Goal: Information Seeking & Learning: Compare options

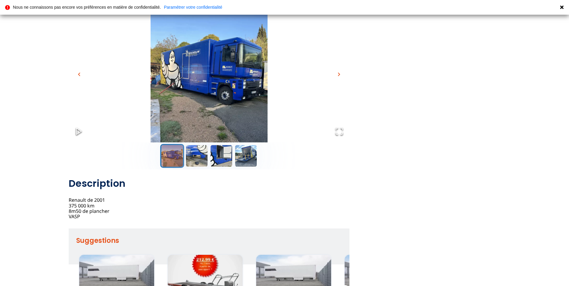
scroll to position [60, 0]
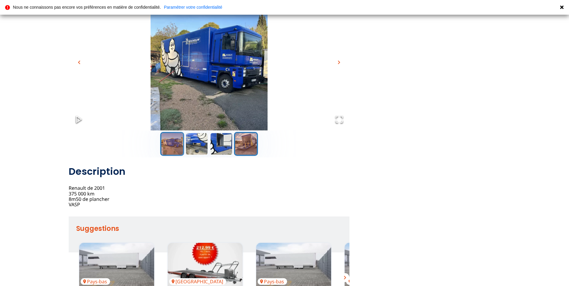
click at [244, 142] on button "Go to Slide 4" at bounding box center [246, 144] width 24 height 24
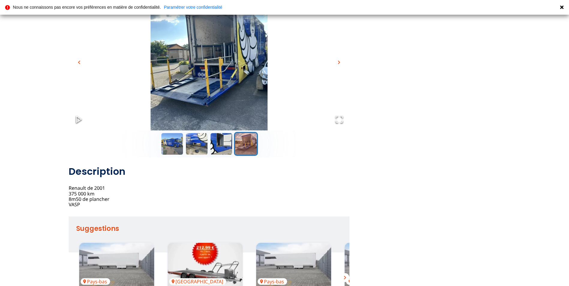
scroll to position [30, 0]
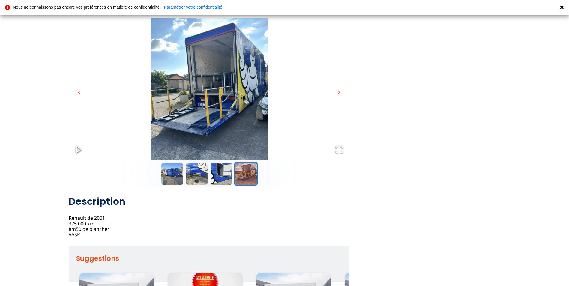
click at [340, 92] on span "chevron_right" at bounding box center [339, 92] width 7 height 7
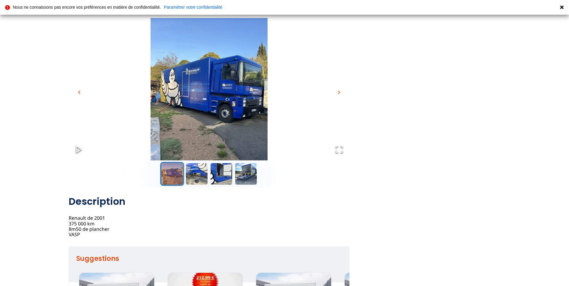
click at [340, 92] on span "chevron_right" at bounding box center [339, 92] width 7 height 7
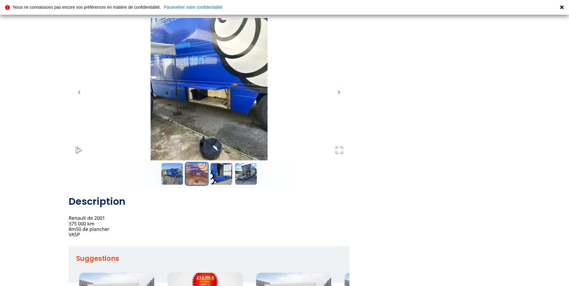
click at [340, 92] on span "chevron_right" at bounding box center [339, 92] width 7 height 7
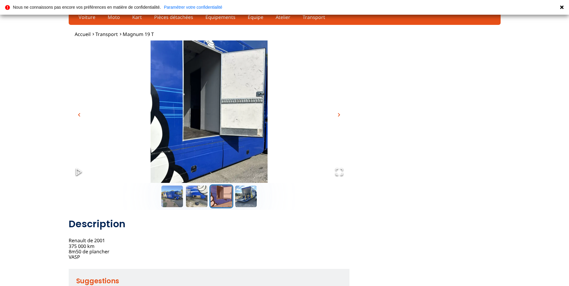
scroll to position [0, 0]
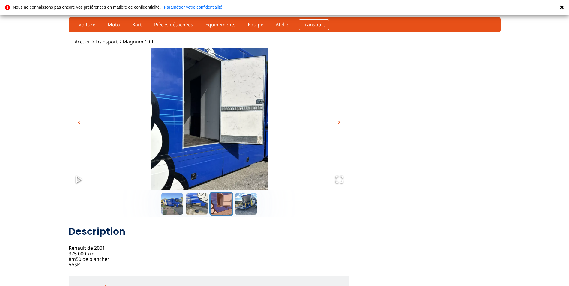
click at [312, 26] on link "Transport" at bounding box center [314, 25] width 30 height 10
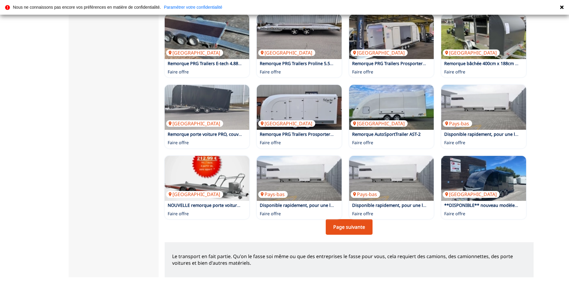
scroll to position [330, 0]
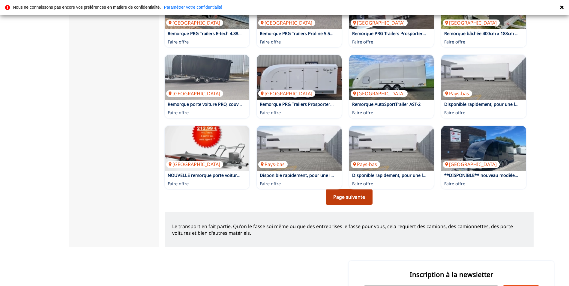
click at [346, 204] on link "Page suivante" at bounding box center [349, 197] width 47 height 16
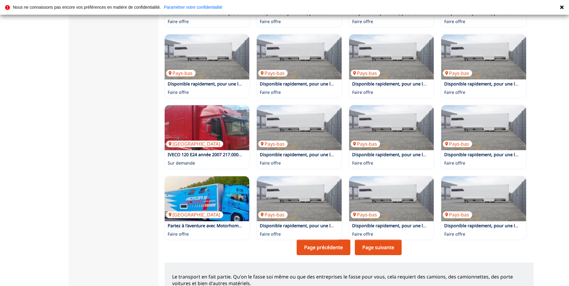
scroll to position [300, 0]
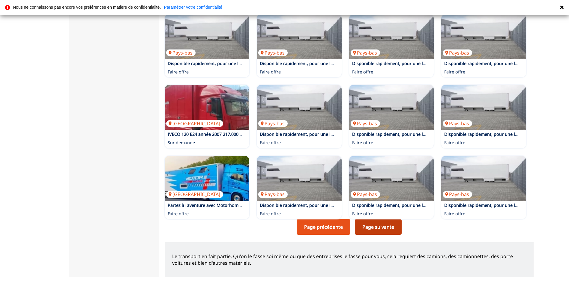
click at [382, 233] on link "Page suivante" at bounding box center [378, 227] width 47 height 16
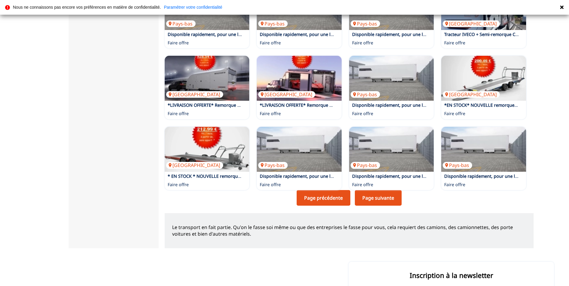
scroll to position [330, 0]
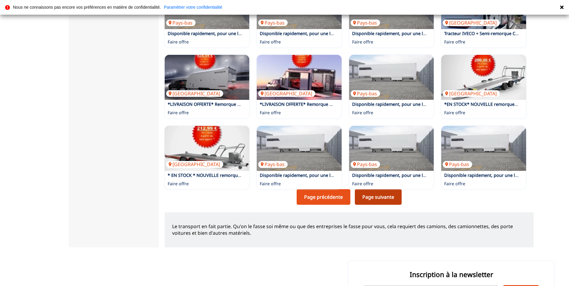
click at [373, 203] on link "Page suivante" at bounding box center [378, 197] width 47 height 16
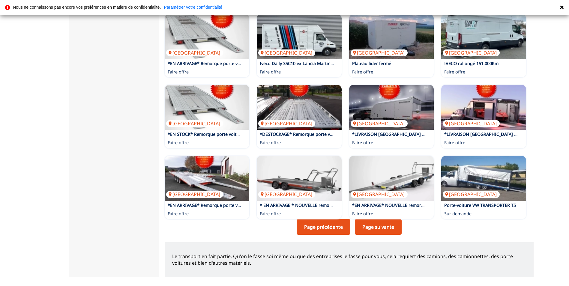
scroll to position [240, 0]
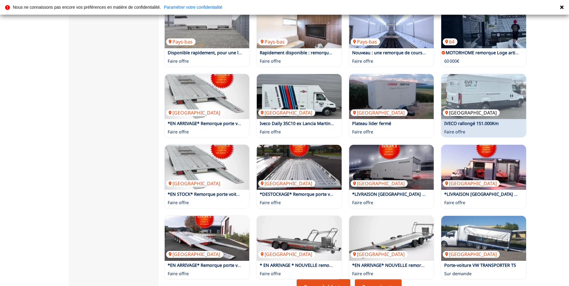
click at [457, 113] on img at bounding box center [483, 96] width 85 height 45
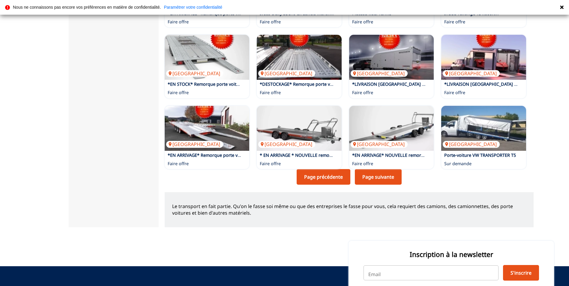
scroll to position [360, 0]
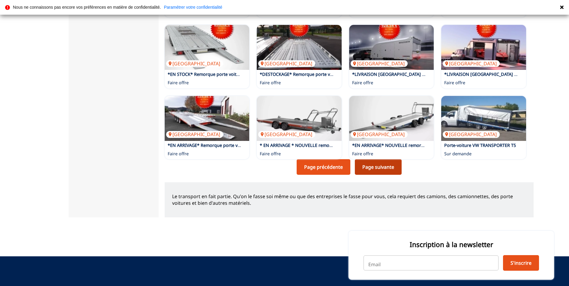
click at [369, 172] on link "Page suivante" at bounding box center [378, 167] width 47 height 16
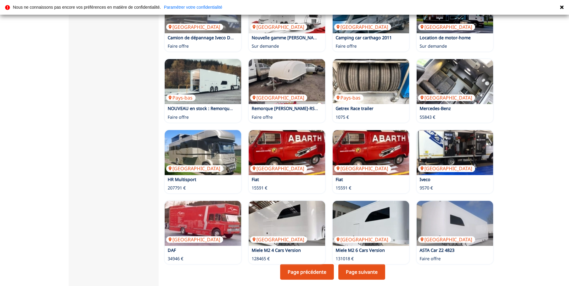
scroll to position [300, 0]
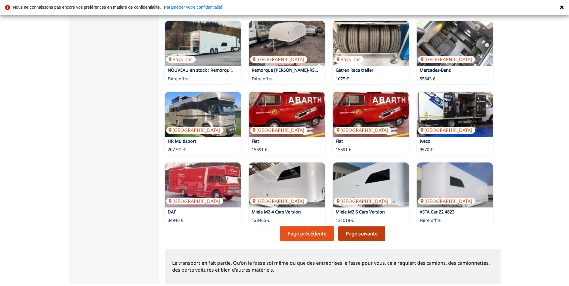
click at [359, 232] on link "Page suivante" at bounding box center [362, 234] width 47 height 16
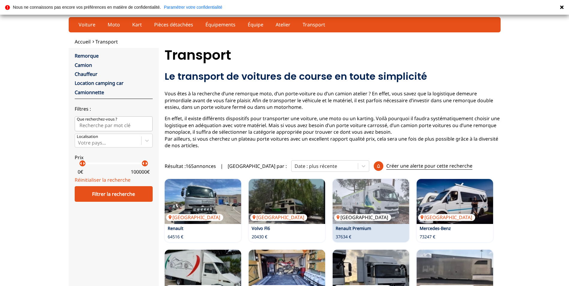
click at [379, 199] on img at bounding box center [371, 201] width 77 height 45
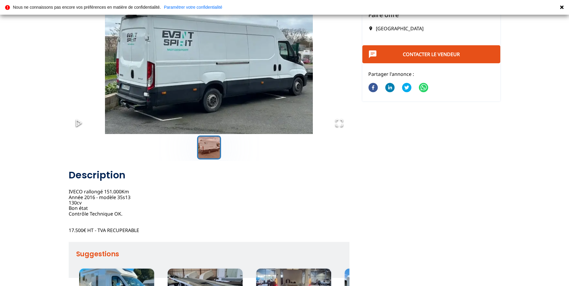
scroll to position [60, 0]
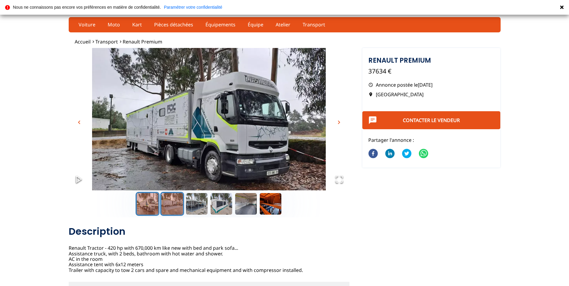
click at [169, 207] on button "Go to Slide 2" at bounding box center [172, 204] width 24 height 24
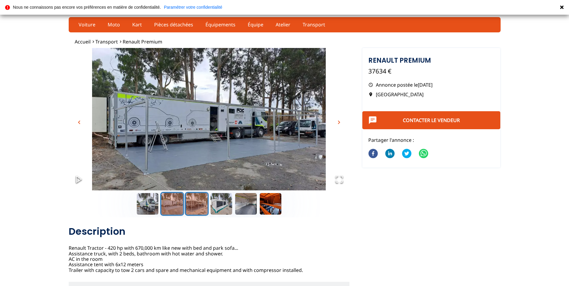
click at [194, 205] on button "Go to Slide 3" at bounding box center [197, 204] width 24 height 24
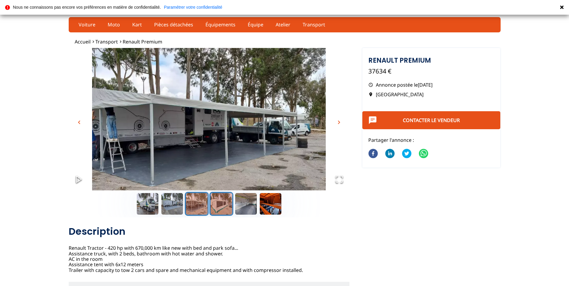
click at [216, 205] on button "Go to Slide 4" at bounding box center [221, 204] width 24 height 24
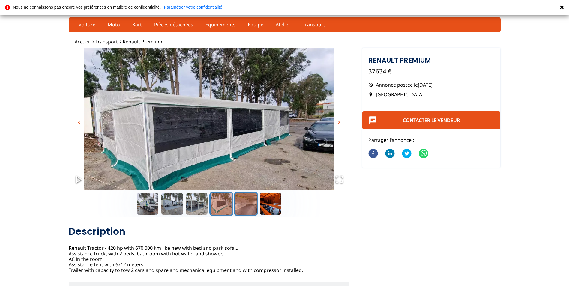
click at [243, 205] on button "Go to Slide 5" at bounding box center [246, 204] width 24 height 24
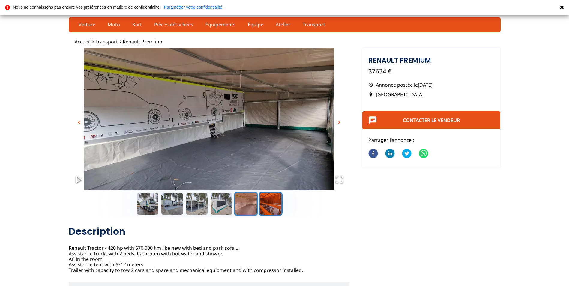
click at [269, 207] on button "Go to Slide 6" at bounding box center [271, 204] width 24 height 24
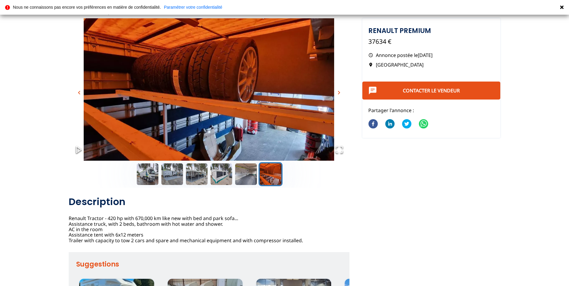
scroll to position [30, 0]
click at [152, 176] on button "Go to Slide 1" at bounding box center [148, 174] width 24 height 24
